Goal: Navigation & Orientation: Find specific page/section

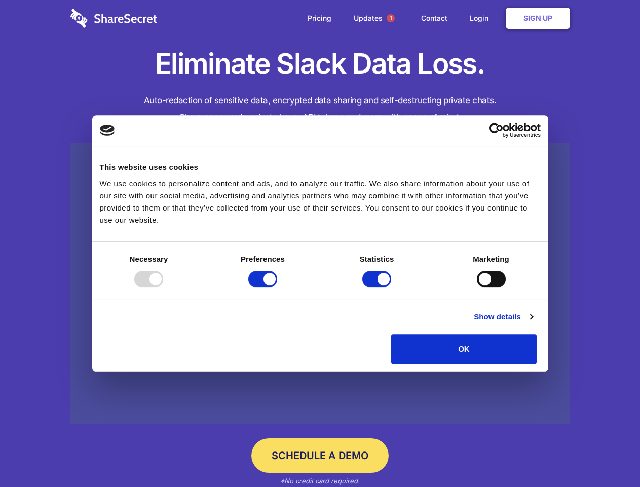
click at [163, 287] on div at bounding box center [148, 279] width 29 height 16
click at [277, 287] on input "Preferences" at bounding box center [262, 279] width 29 height 16
checkbox input "false"
click at [378, 287] on input "Statistics" at bounding box center [377, 279] width 29 height 16
checkbox input "false"
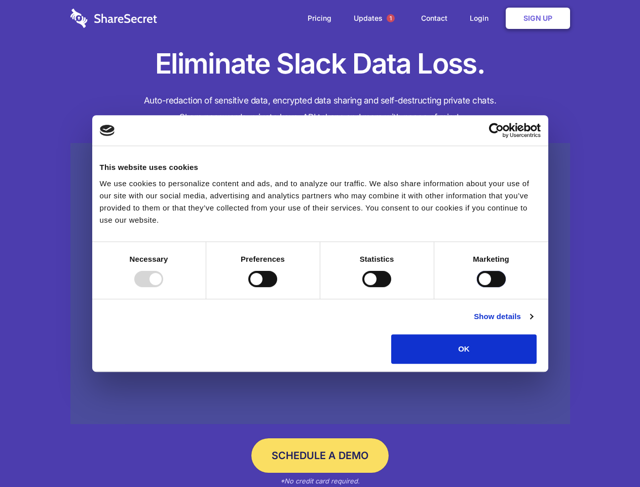
click at [477, 287] on input "Marketing" at bounding box center [491, 279] width 29 height 16
checkbox input "true"
click at [533, 322] on link "Show details" at bounding box center [503, 316] width 59 height 12
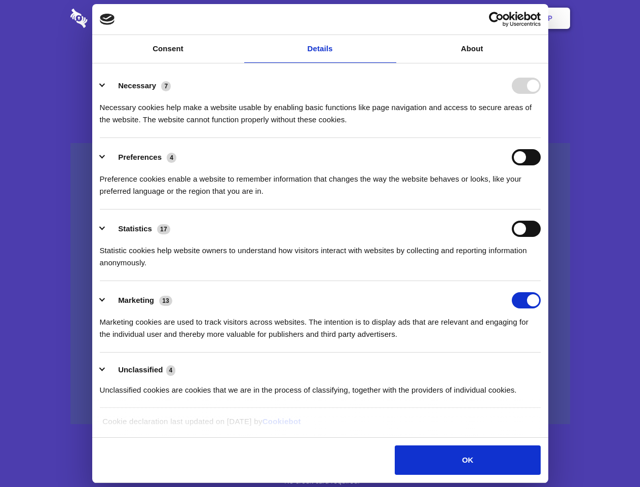
click at [541, 138] on li "Necessary 7 Necessary cookies help make a website usable by enabling basic func…" at bounding box center [320, 101] width 441 height 71
click at [390, 18] on span "1" at bounding box center [391, 18] width 8 height 8
